Goal: Check status: Check status

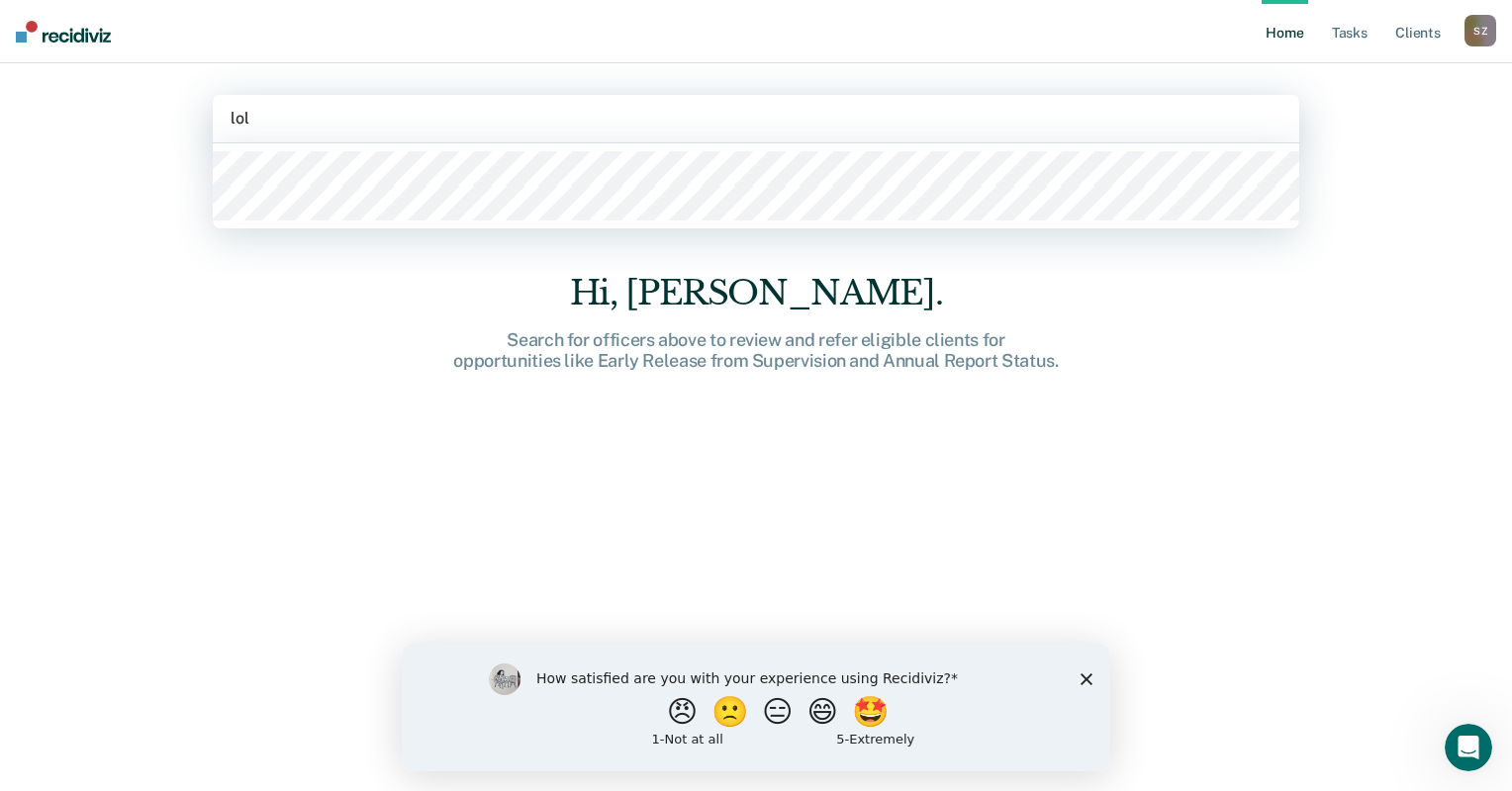
type input "loll"
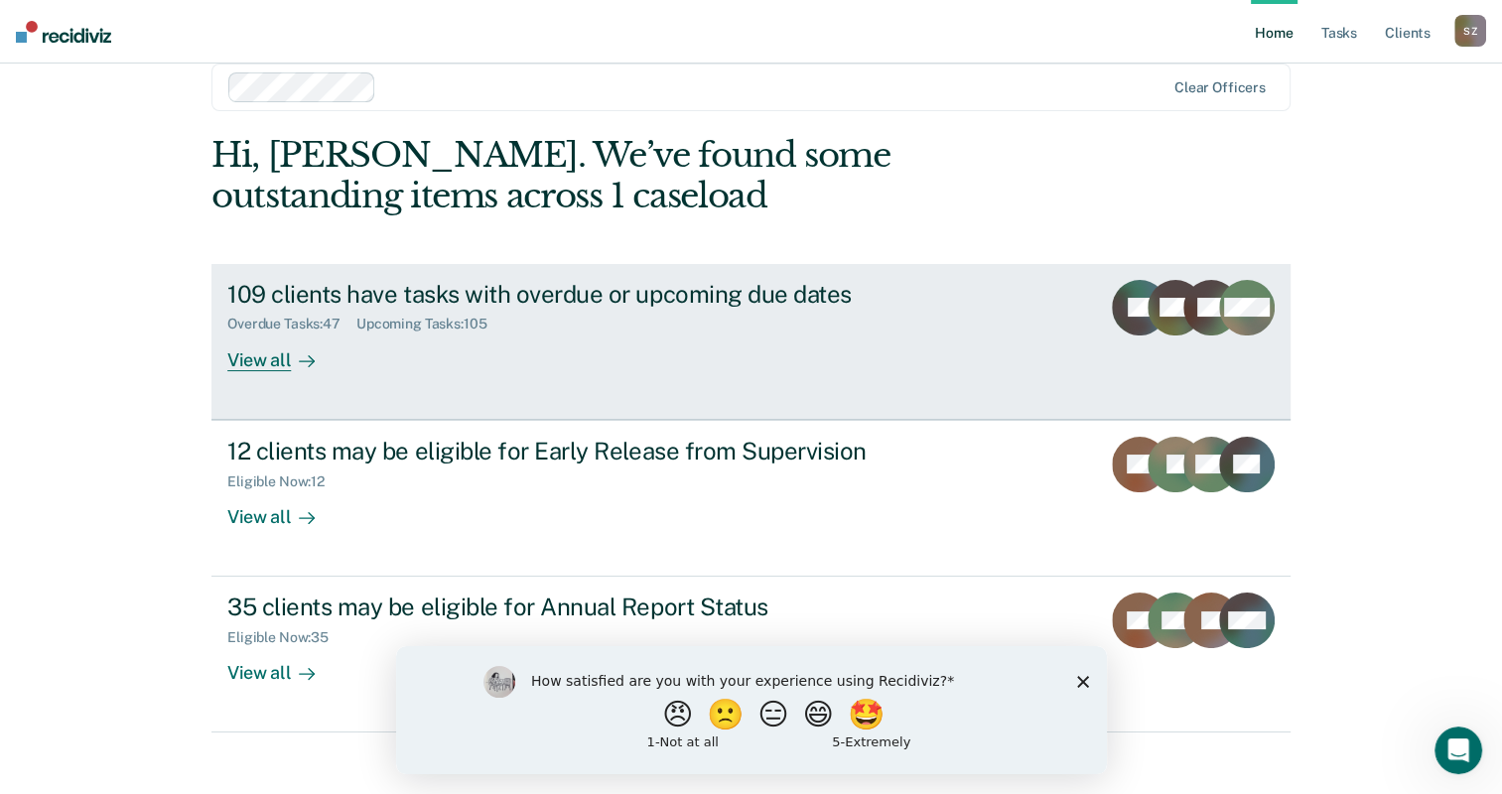
scroll to position [49, 0]
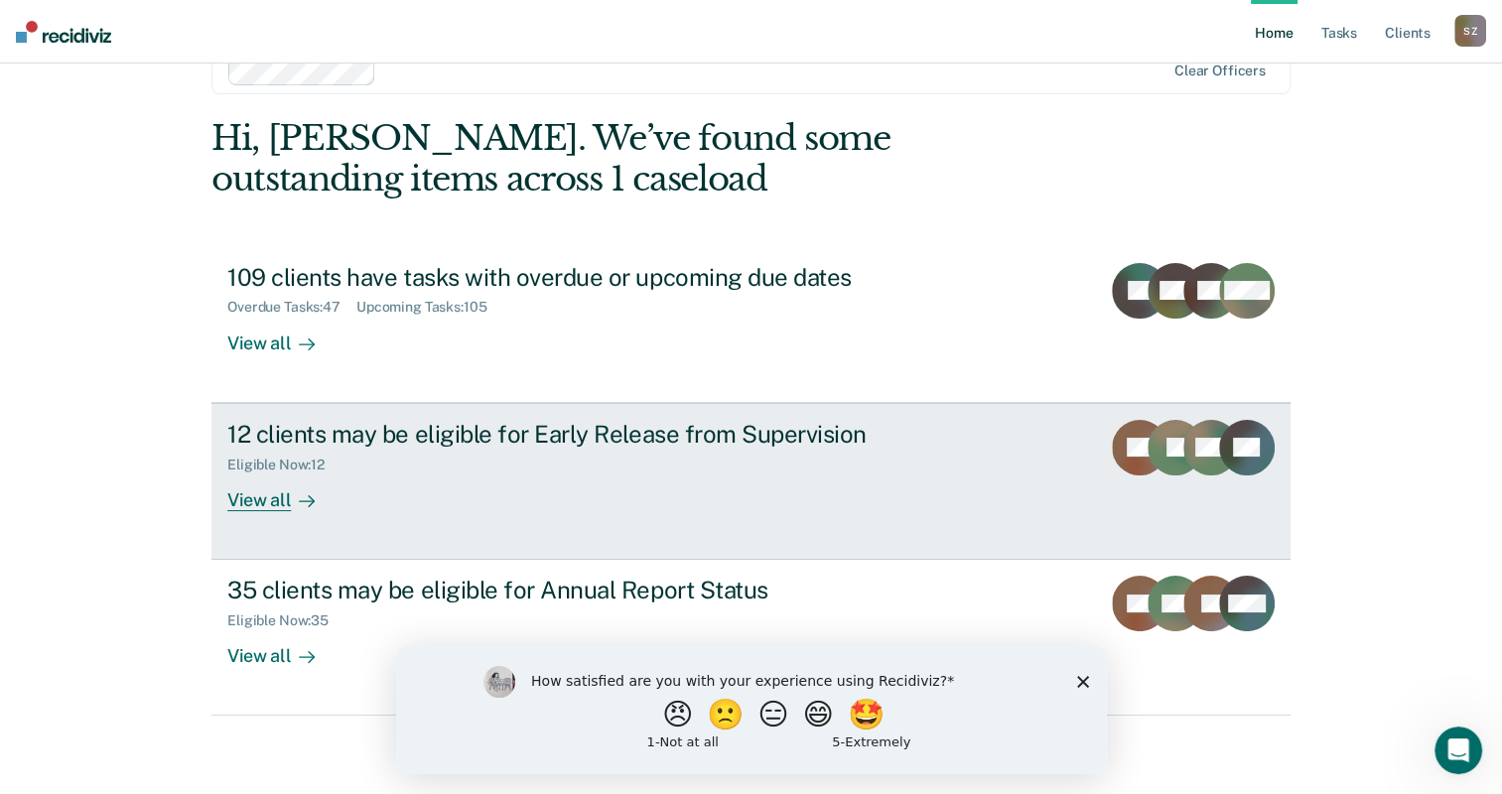
click at [270, 500] on div "View all" at bounding box center [282, 492] width 111 height 39
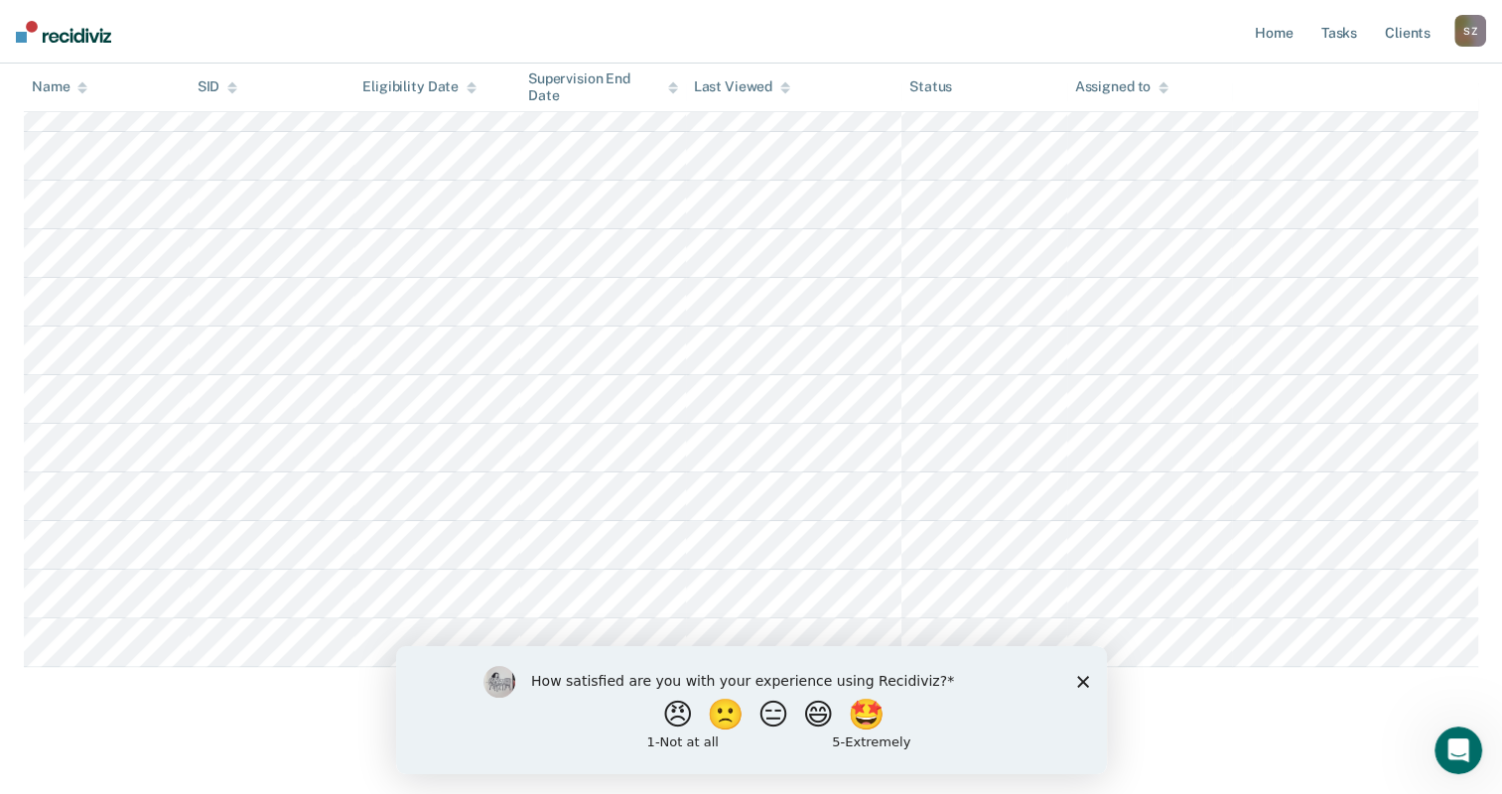
scroll to position [342, 0]
click at [1082, 684] on icon "Close survey" at bounding box center [1082, 681] width 12 height 12
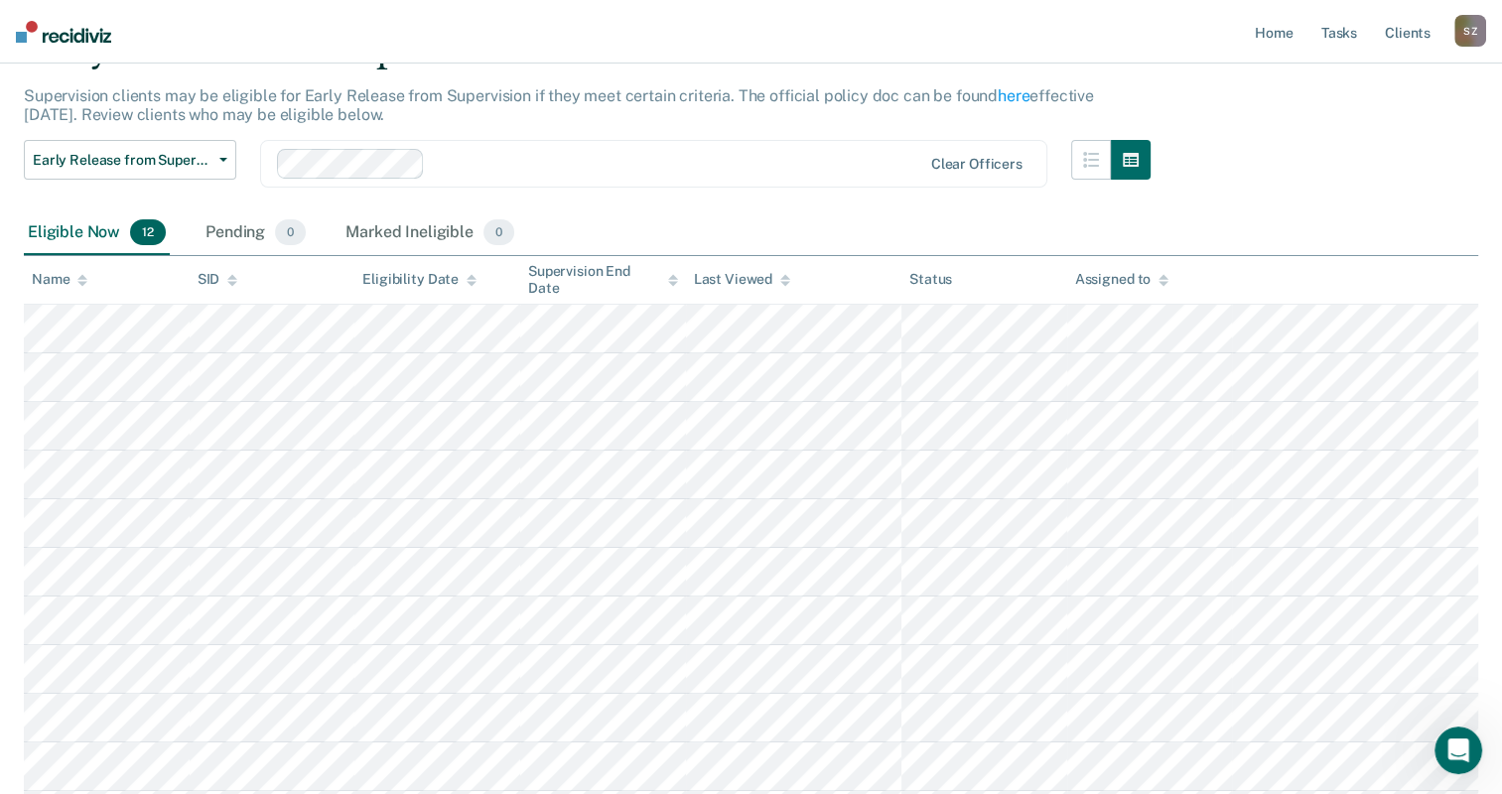
scroll to position [0, 0]
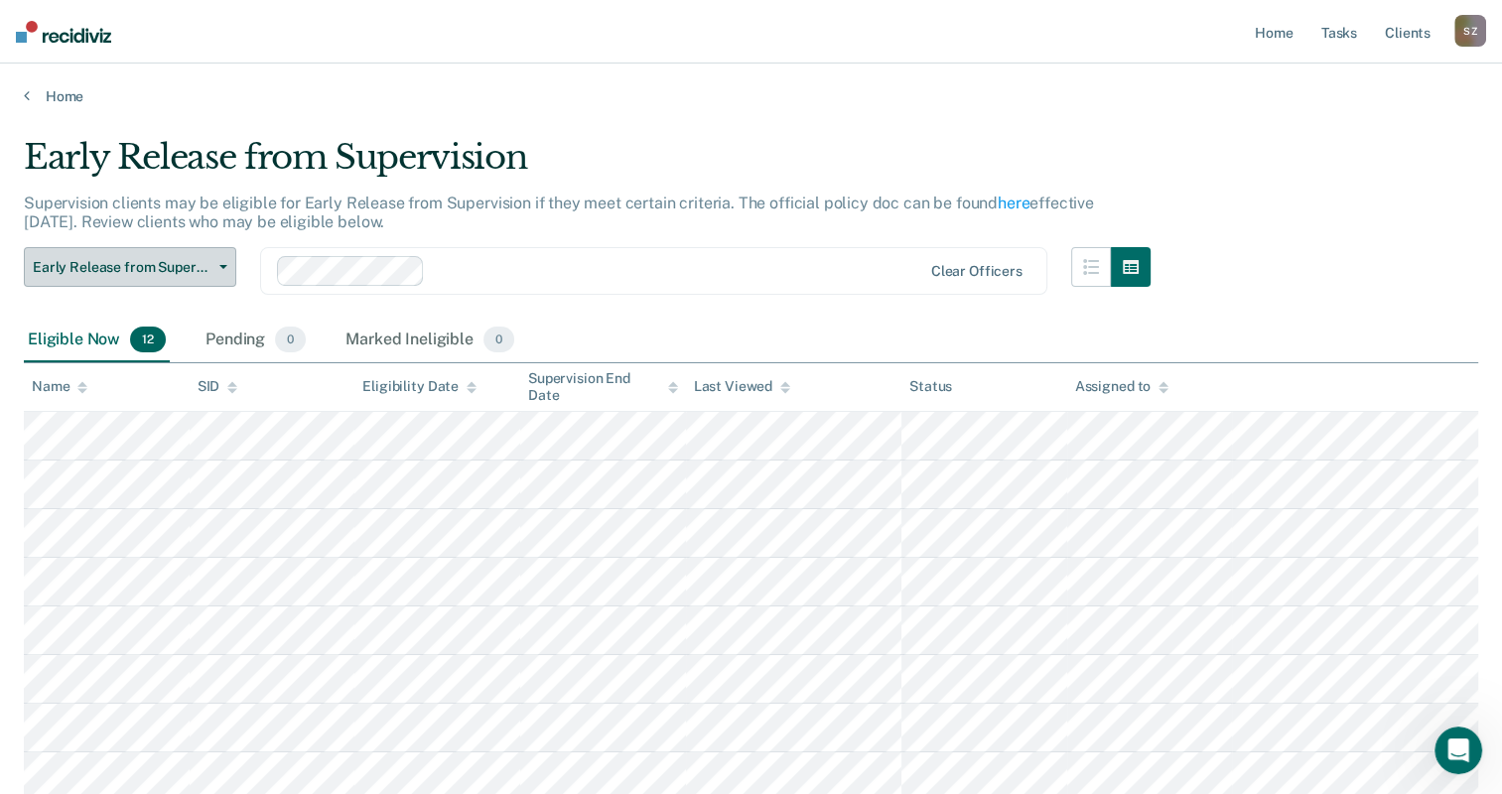
click at [219, 267] on icon "button" at bounding box center [223, 267] width 8 height 4
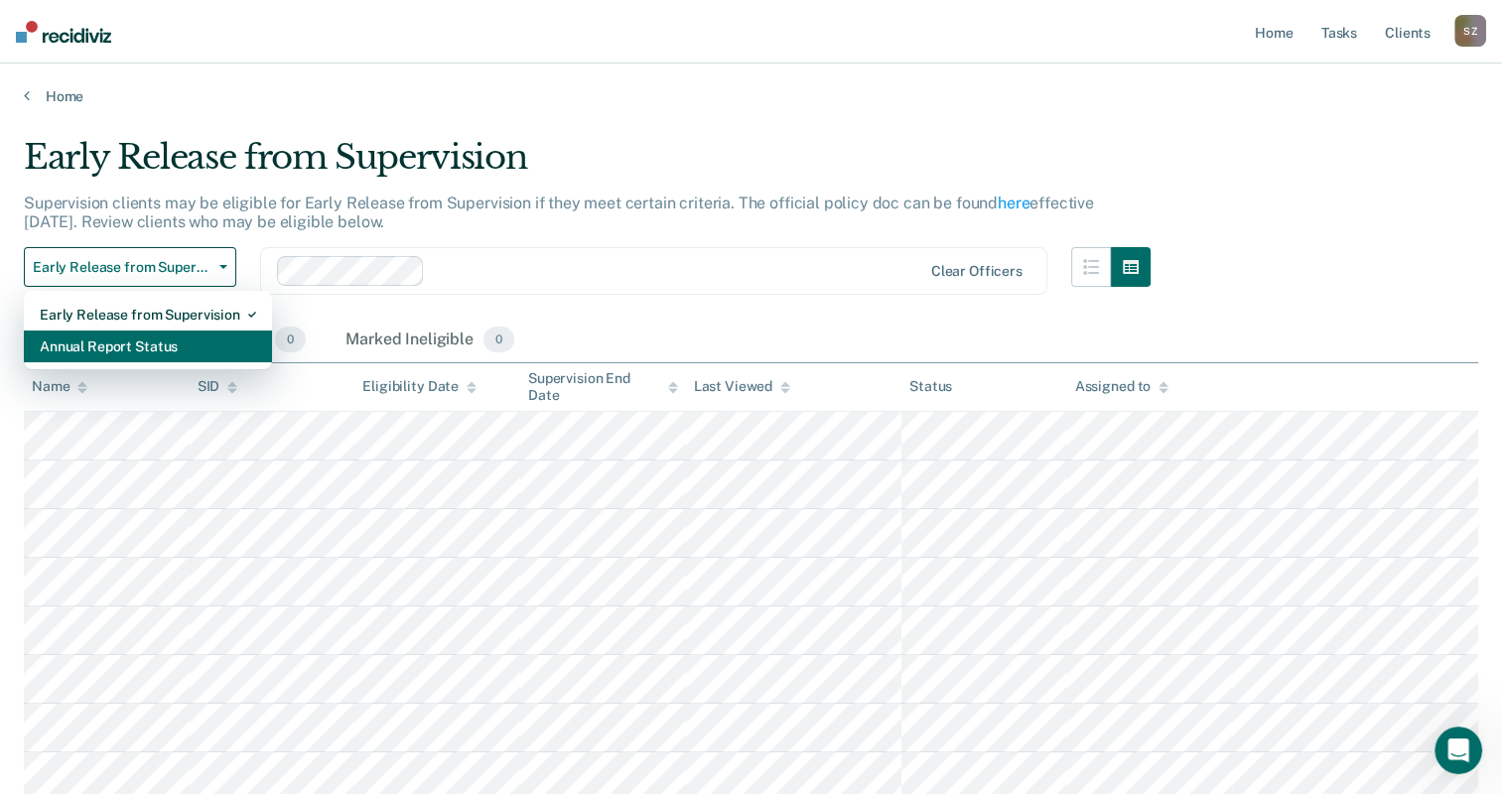
click at [97, 345] on div "Annual Report Status" at bounding box center [148, 347] width 216 height 32
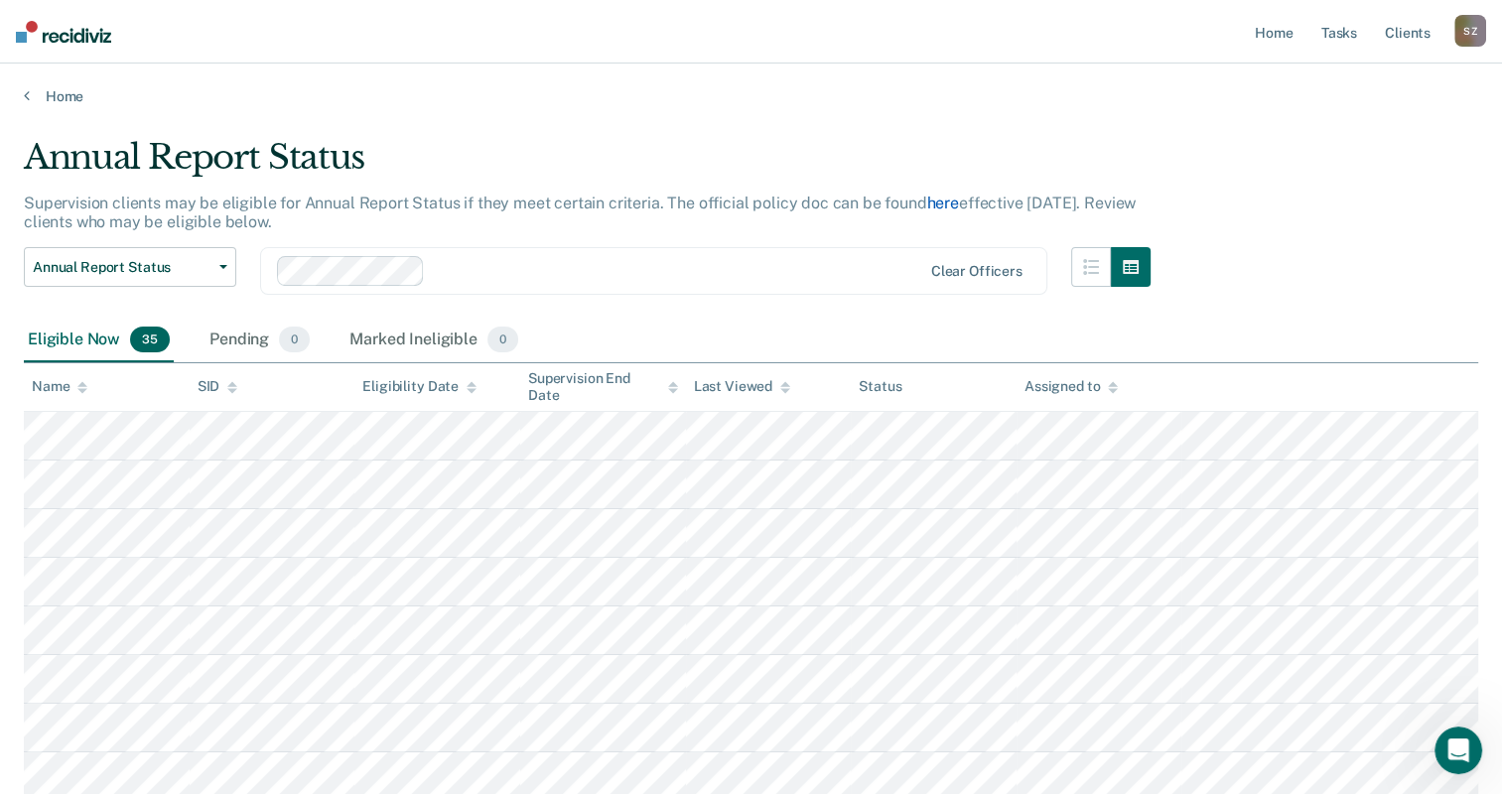
click at [933, 203] on link "here" at bounding box center [943, 203] width 32 height 19
click at [222, 265] on icon "button" at bounding box center [223, 267] width 8 height 4
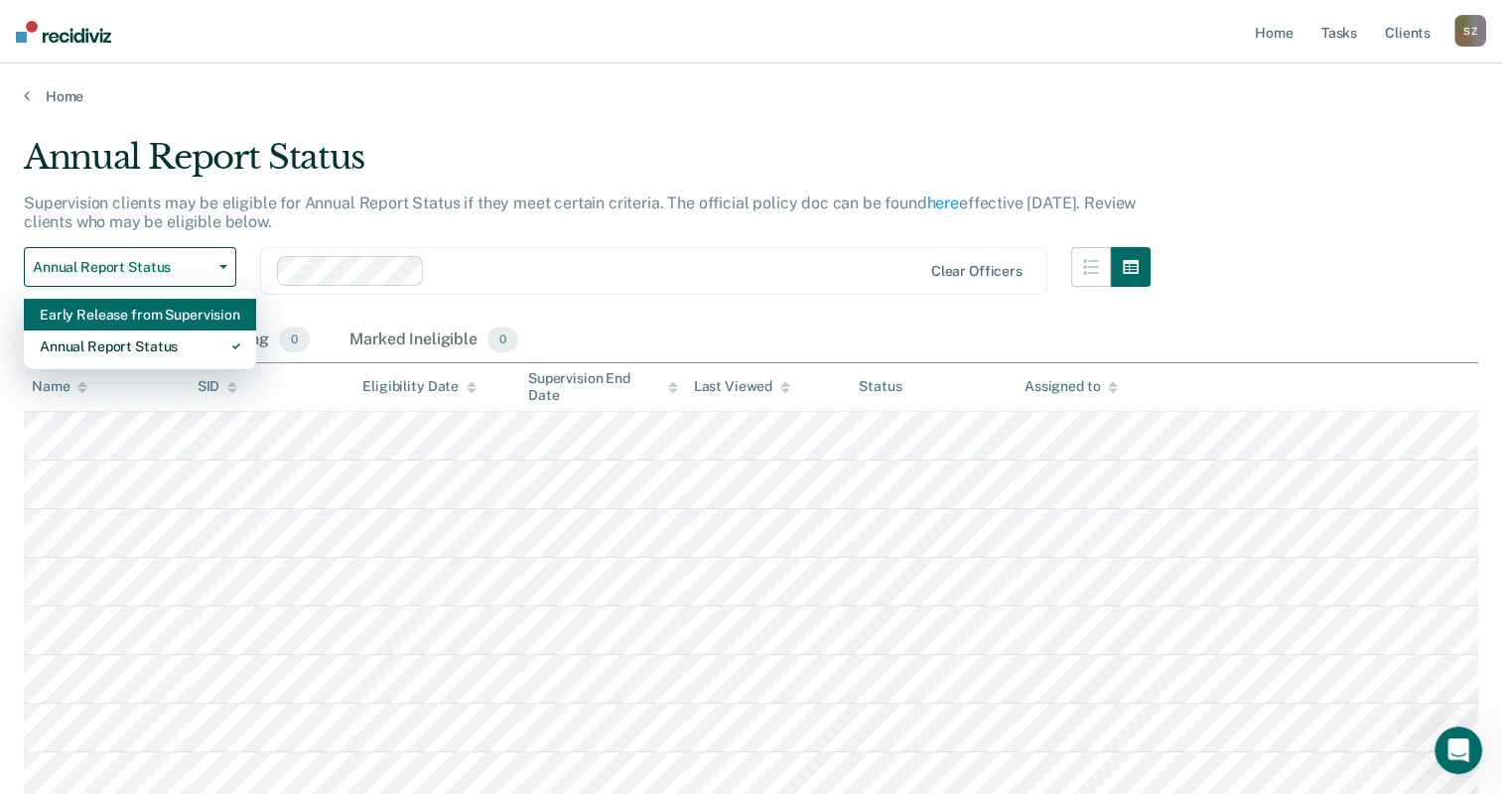
click at [150, 318] on div "Early Release from Supervision" at bounding box center [140, 315] width 201 height 32
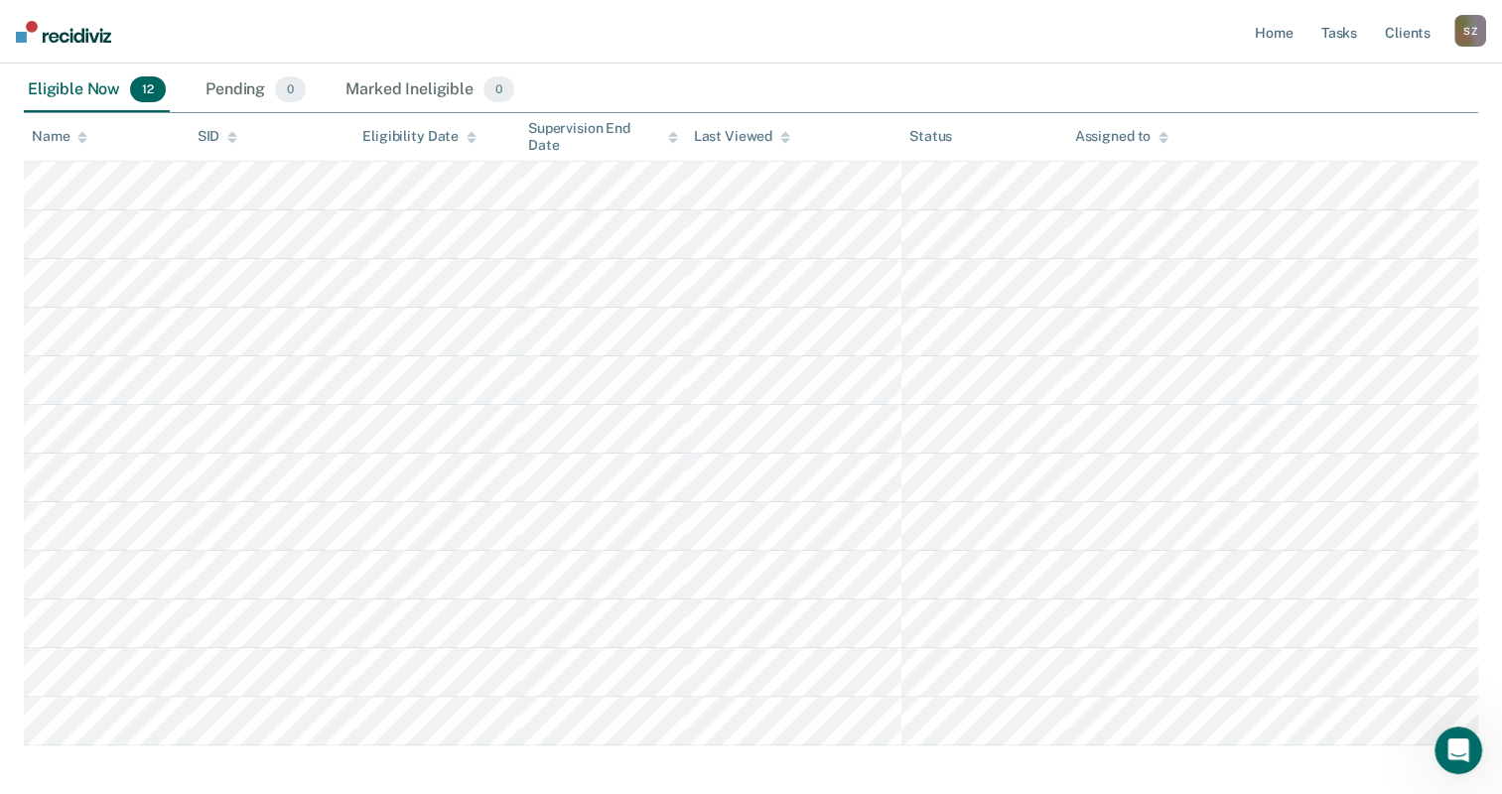
scroll to position [342, 0]
